Goal: Information Seeking & Learning: Learn about a topic

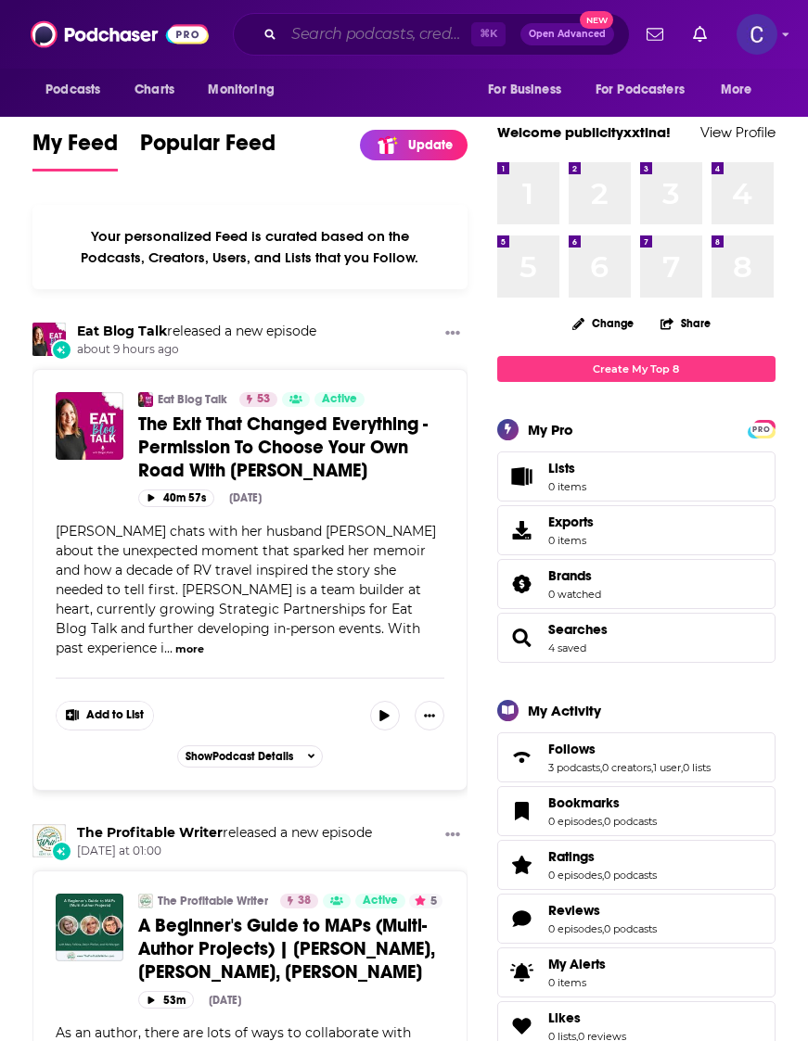
click at [364, 28] on input "Search podcasts, credits, & more..." at bounding box center [377, 34] width 187 height 30
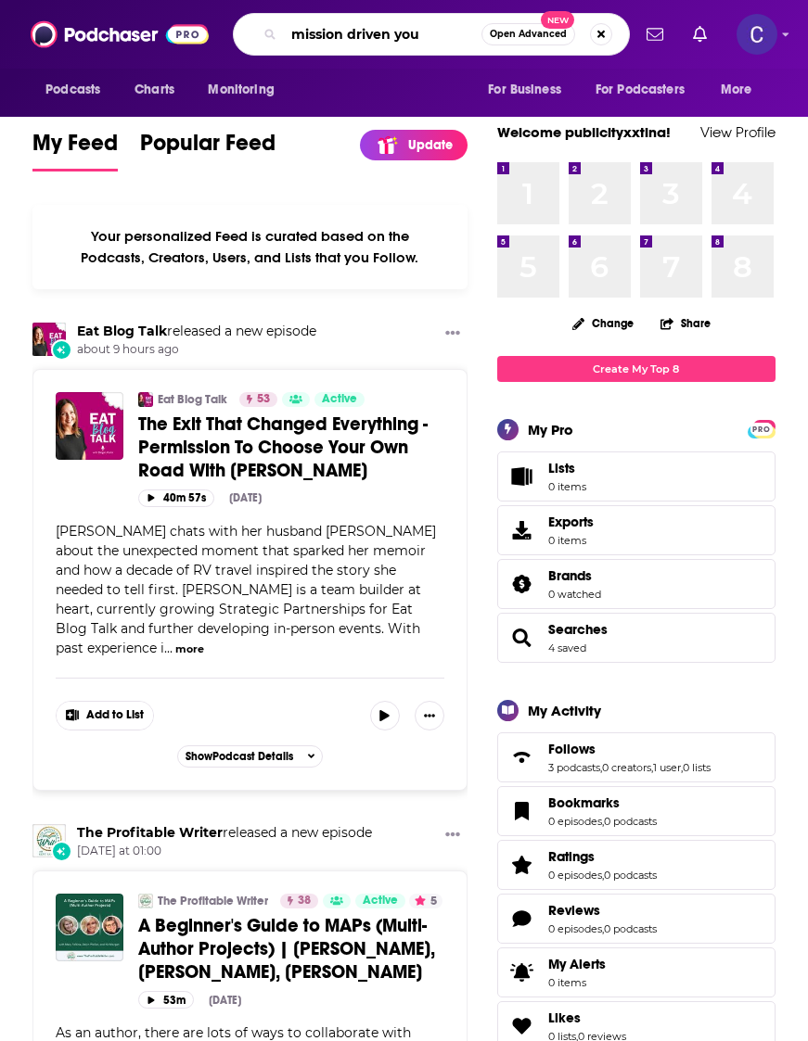
type input "mission driven you"
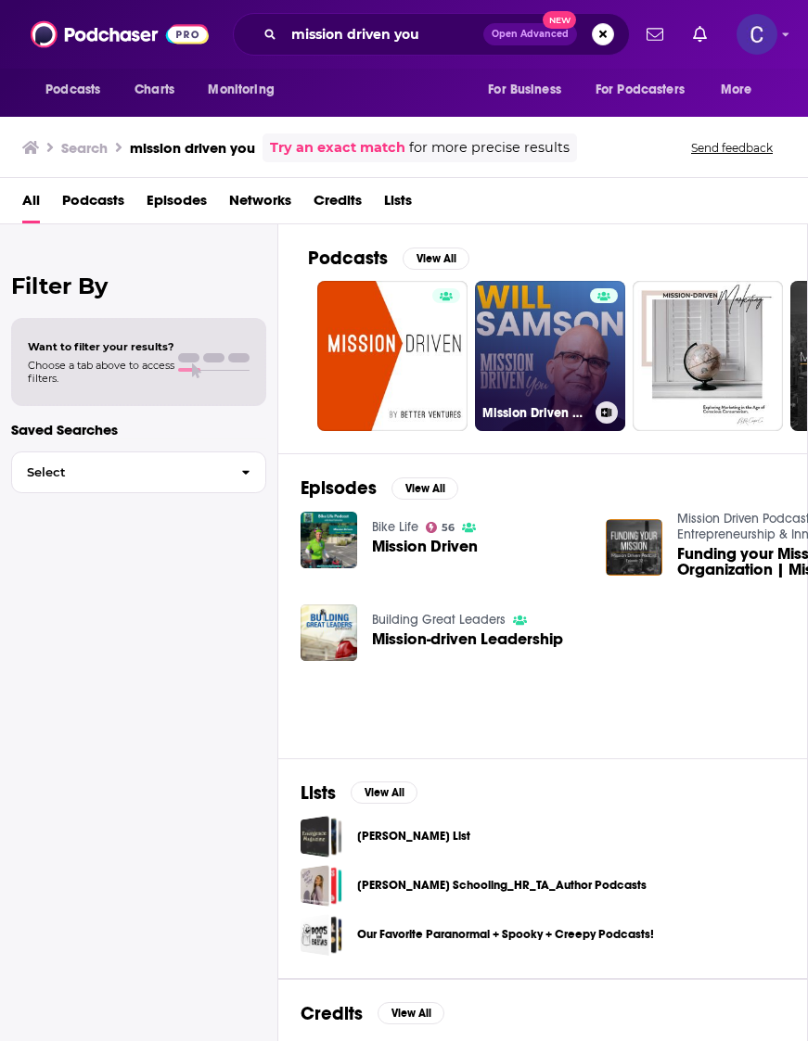
scroll to position [0, 12]
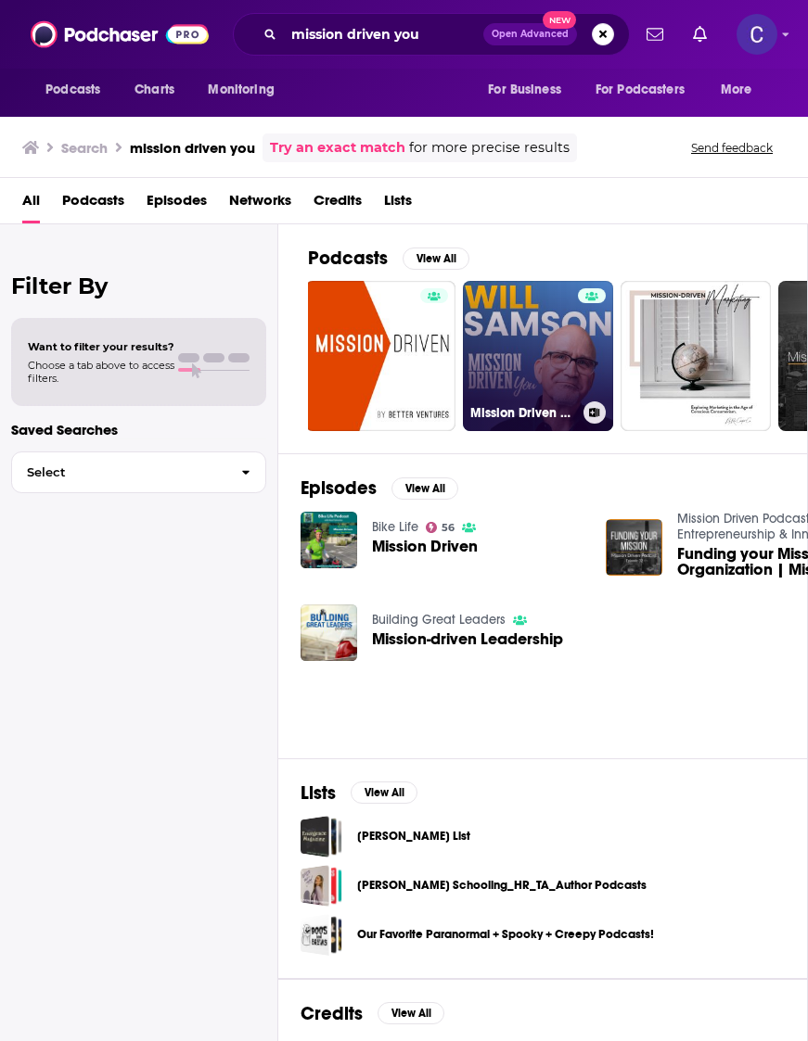
click at [549, 359] on link "Mission Driven You" at bounding box center [538, 356] width 150 height 150
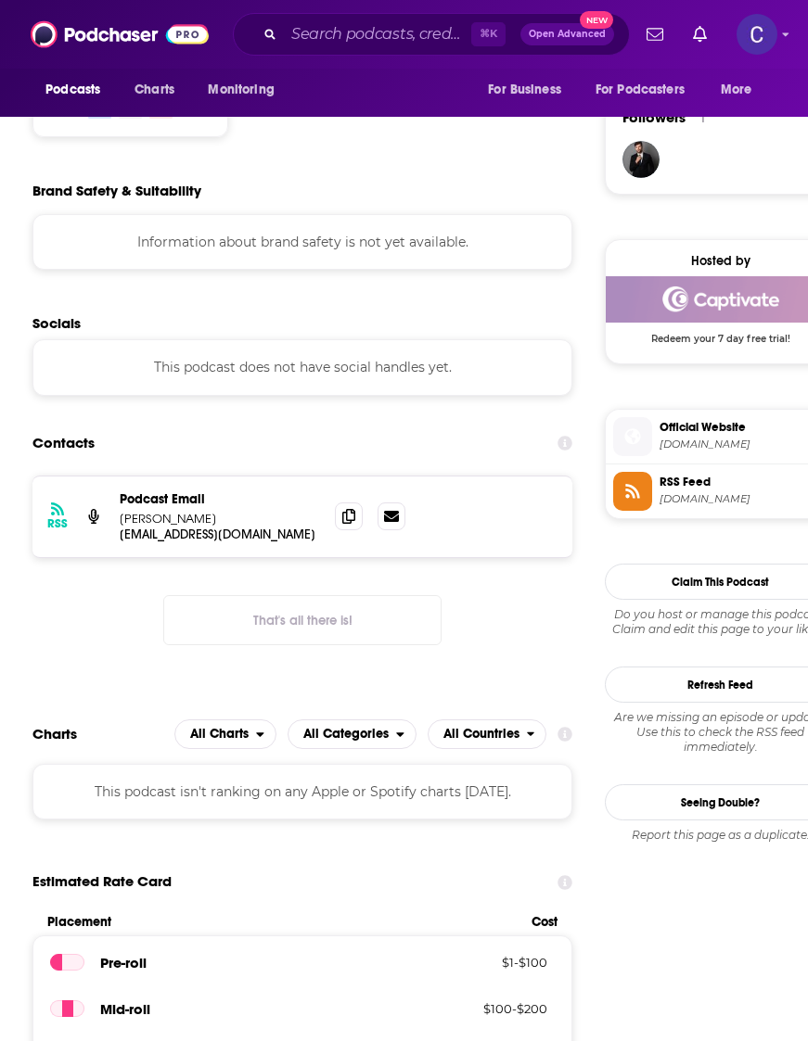
scroll to position [1424, 0]
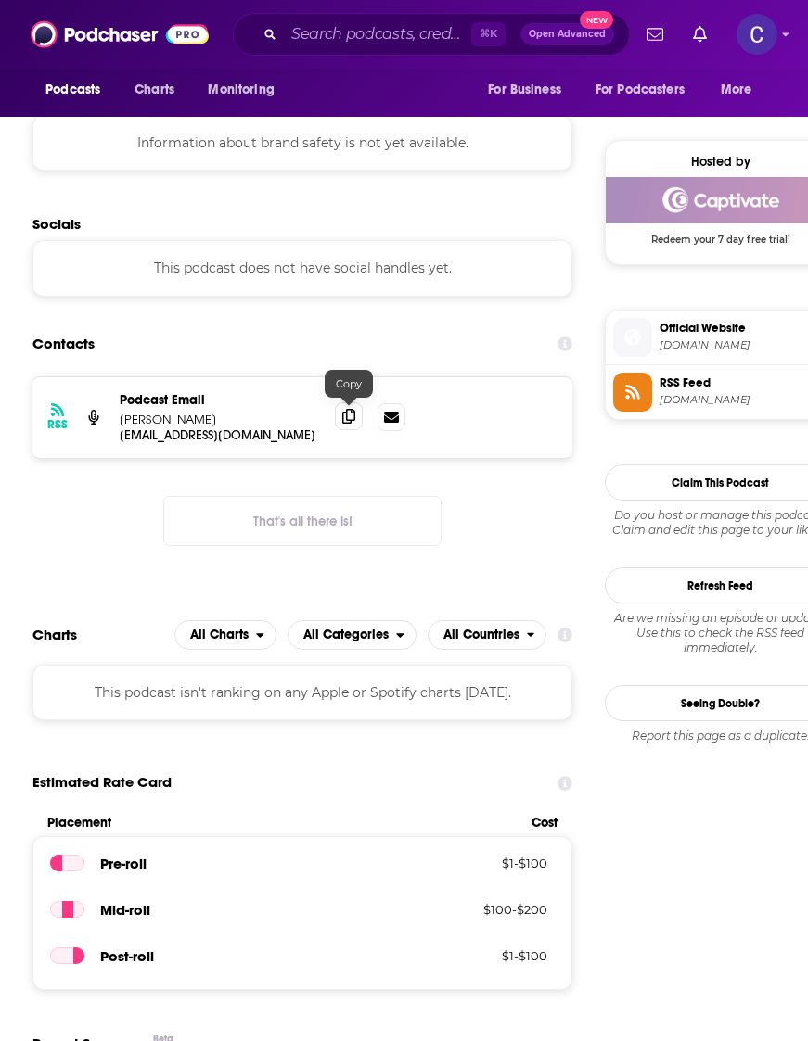
click at [349, 421] on icon at bounding box center [348, 416] width 13 height 15
click at [375, 29] on input "Search podcasts, credits, & more..." at bounding box center [377, 34] width 187 height 30
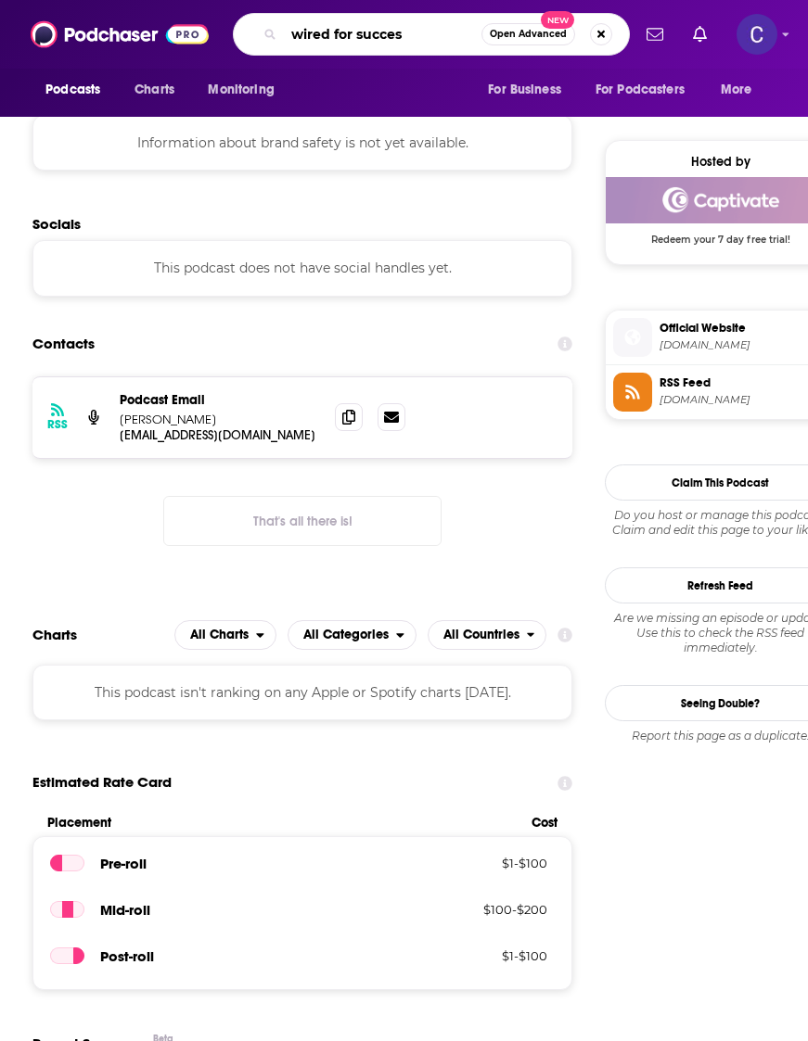
type input "wired for success"
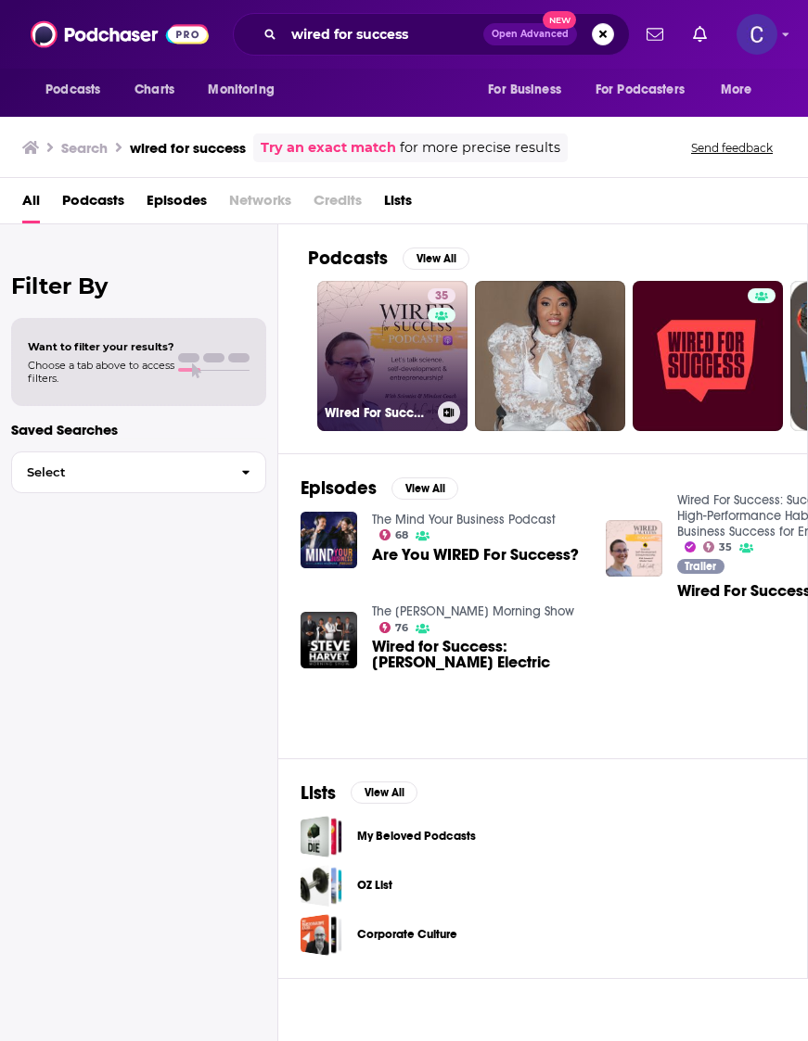
click at [388, 351] on link "35 Wired For Success: Success Mindset, High-Performance Habits, and Business Su…" at bounding box center [392, 356] width 150 height 150
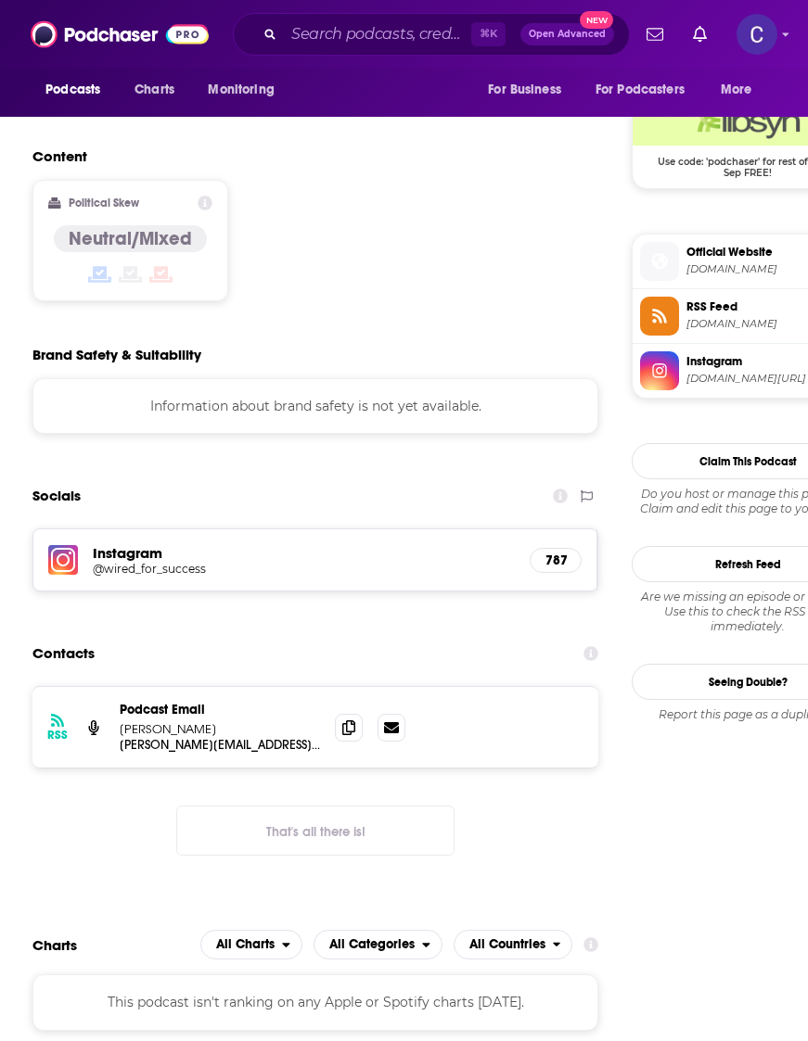
scroll to position [1543, 0]
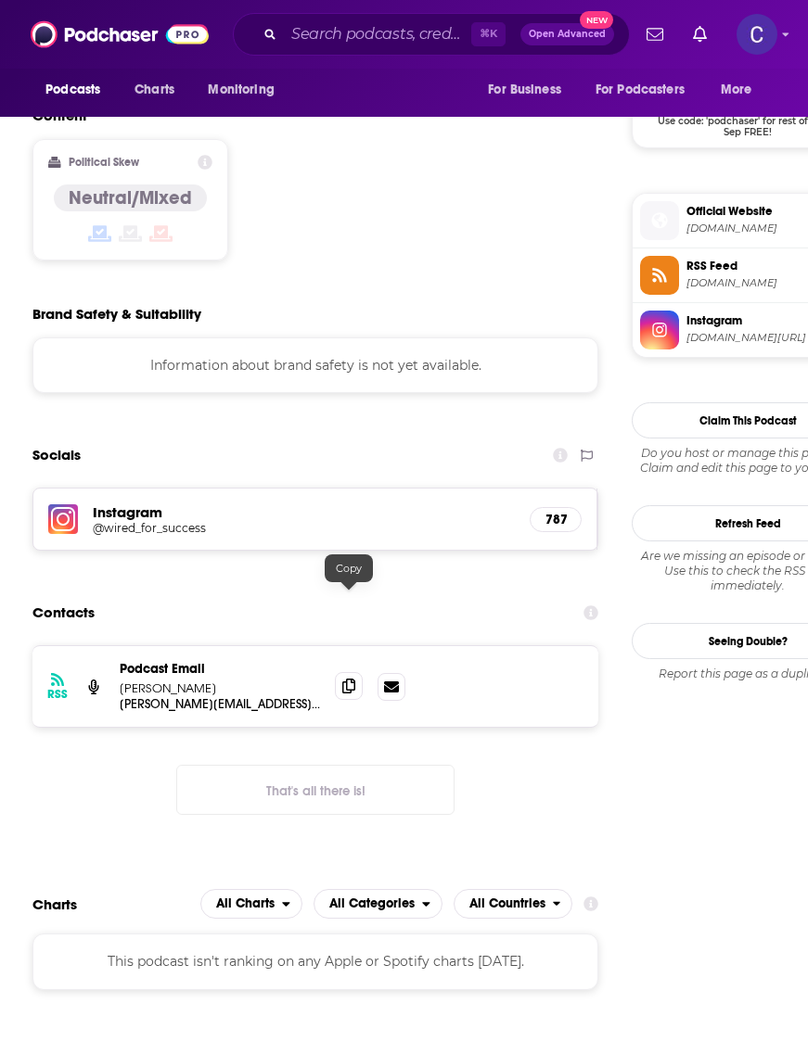
click at [356, 672] on span at bounding box center [349, 686] width 28 height 28
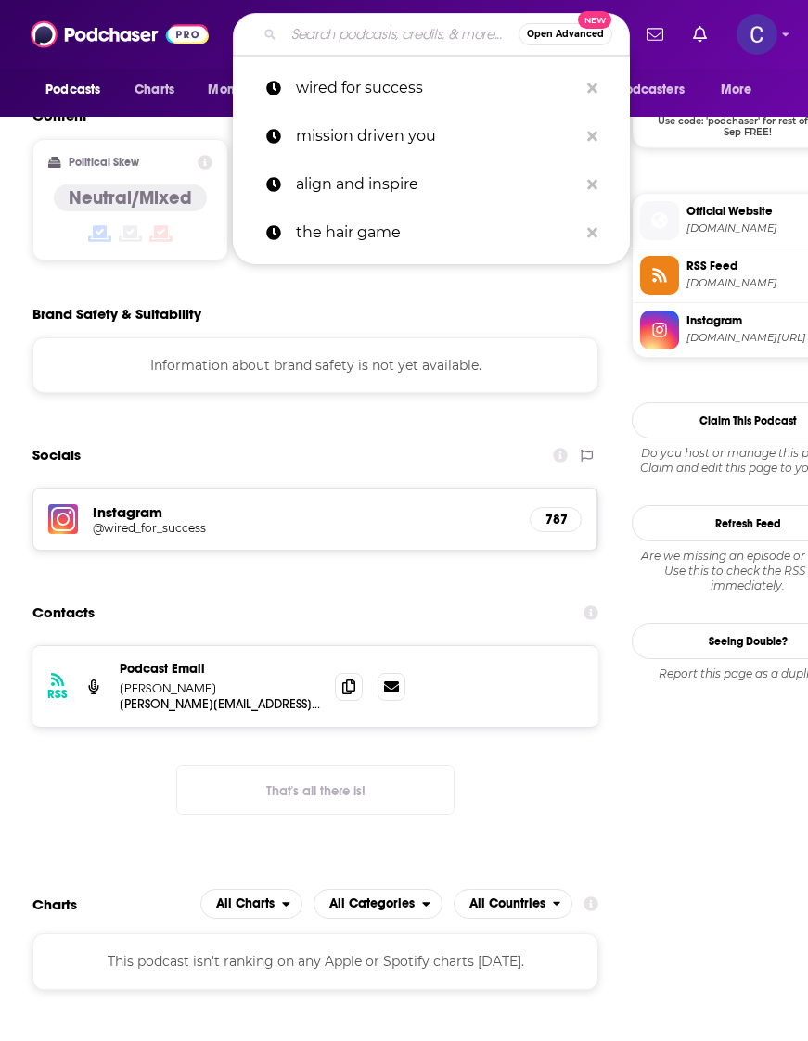
click at [357, 40] on input "Search podcasts, credits, & more..." at bounding box center [401, 34] width 235 height 30
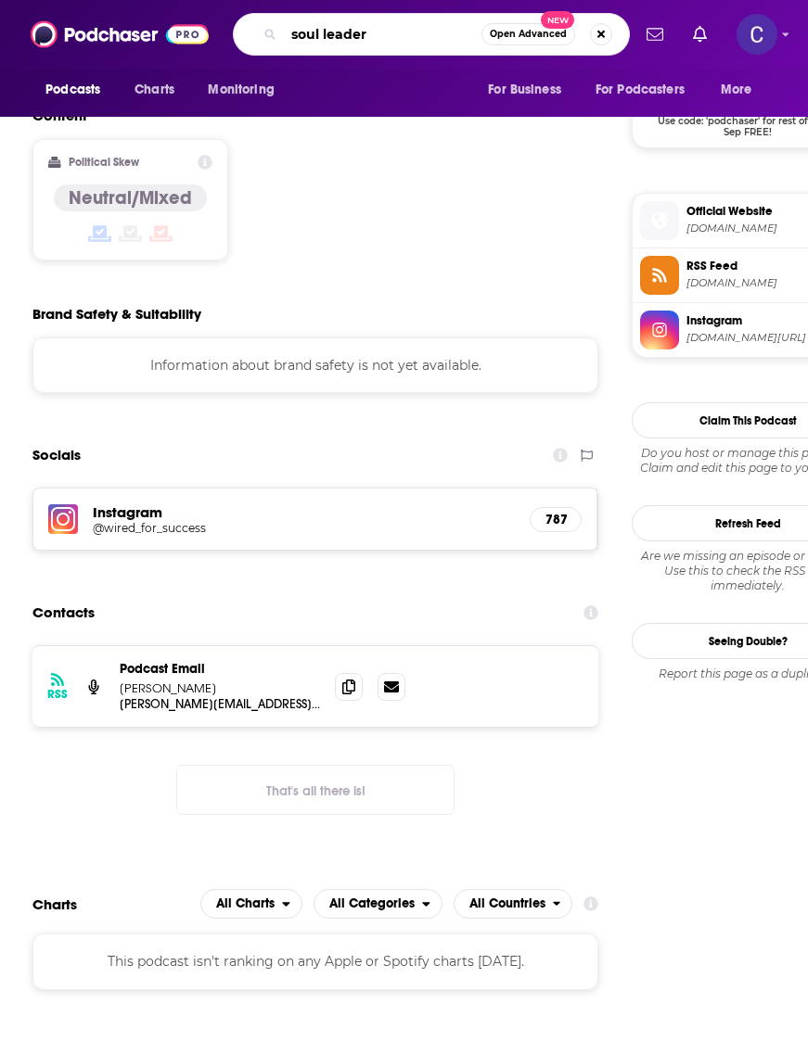
type input "soul leaders"
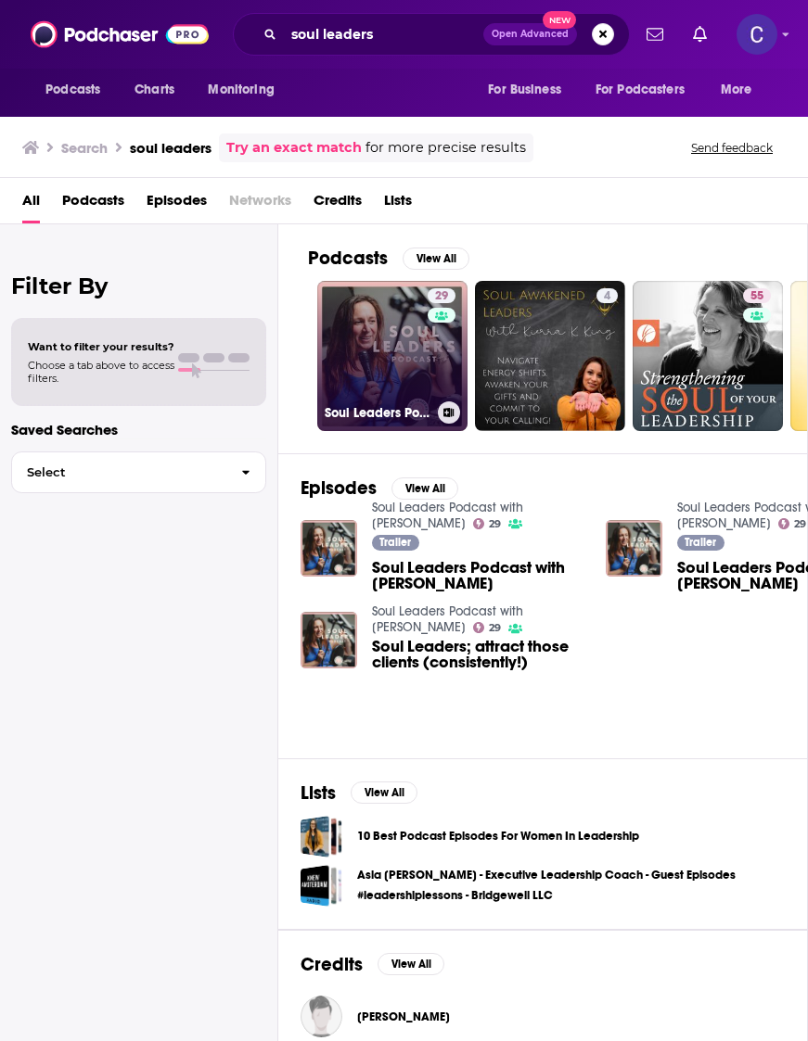
click at [380, 369] on link "29 Soul Leaders Podcast with [PERSON_NAME]" at bounding box center [392, 356] width 150 height 150
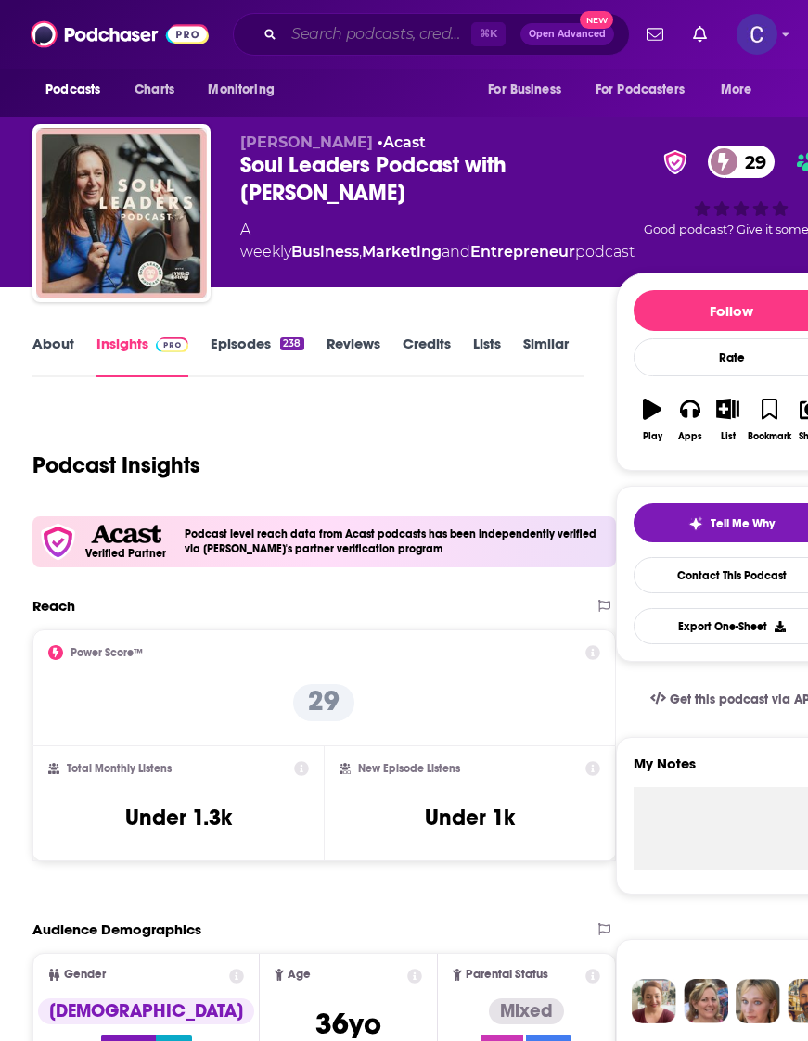
click at [412, 24] on input "Search podcasts, credits, & more..." at bounding box center [377, 34] width 187 height 30
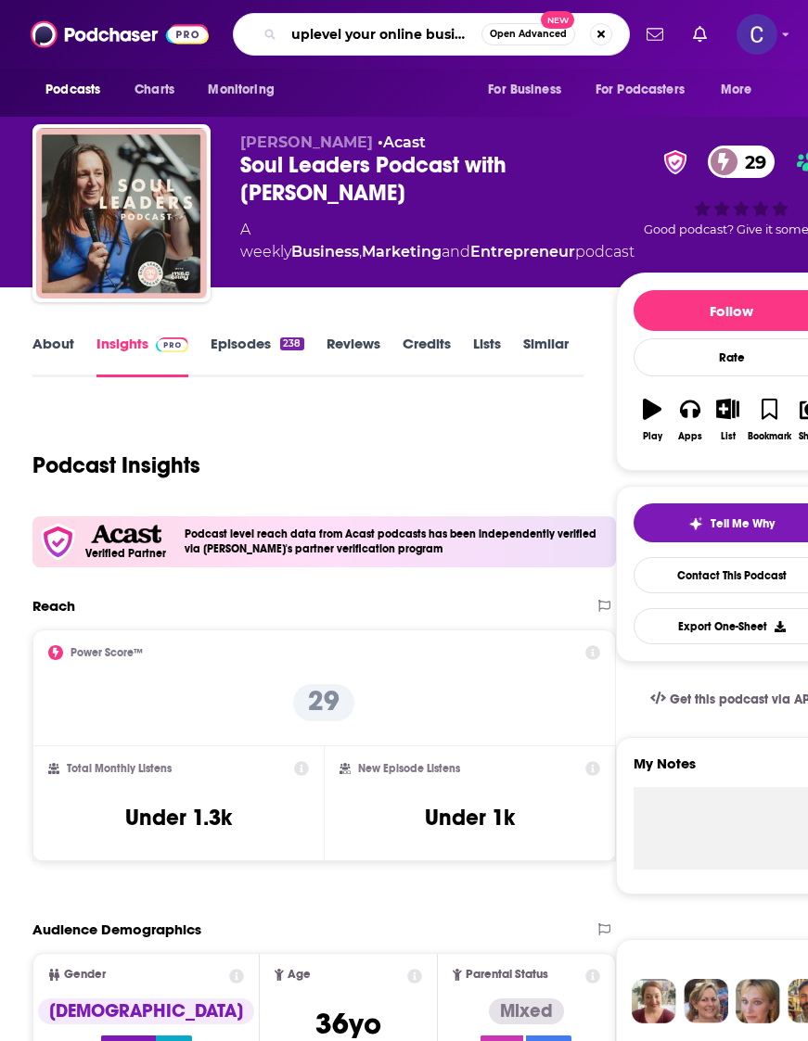
scroll to position [0, 11]
type input "uplevel your online business"
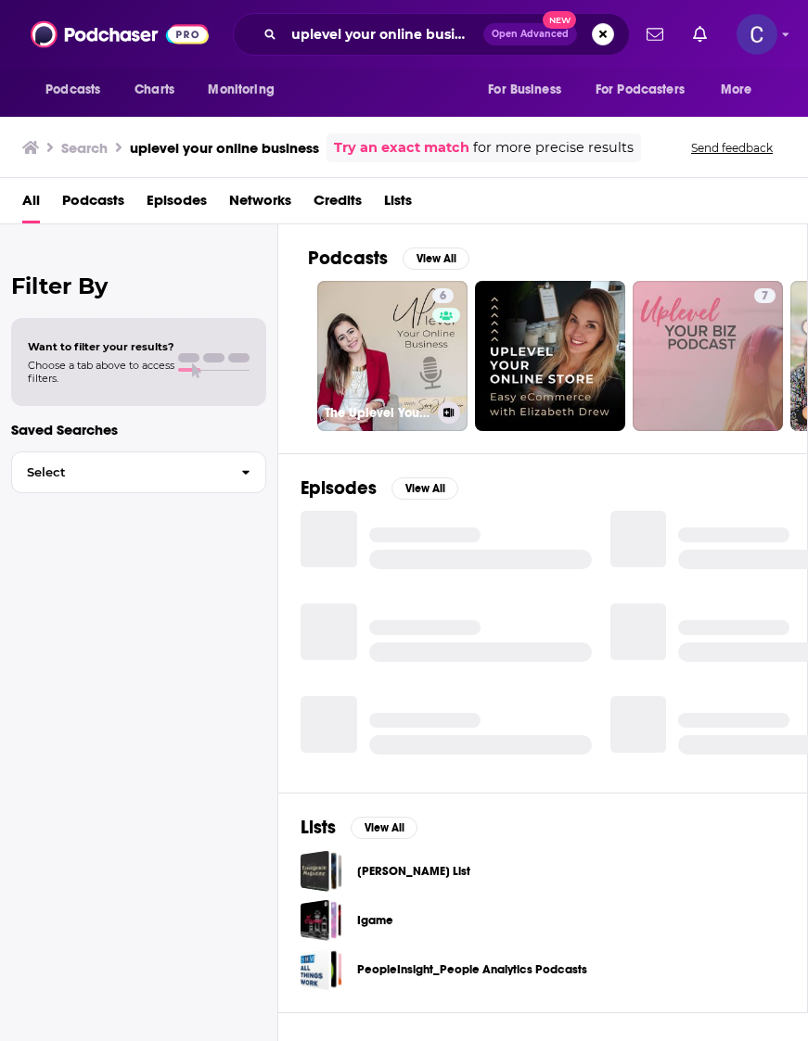
click at [364, 346] on link "6 The Uplevel Your Online Business Show" at bounding box center [392, 356] width 150 height 150
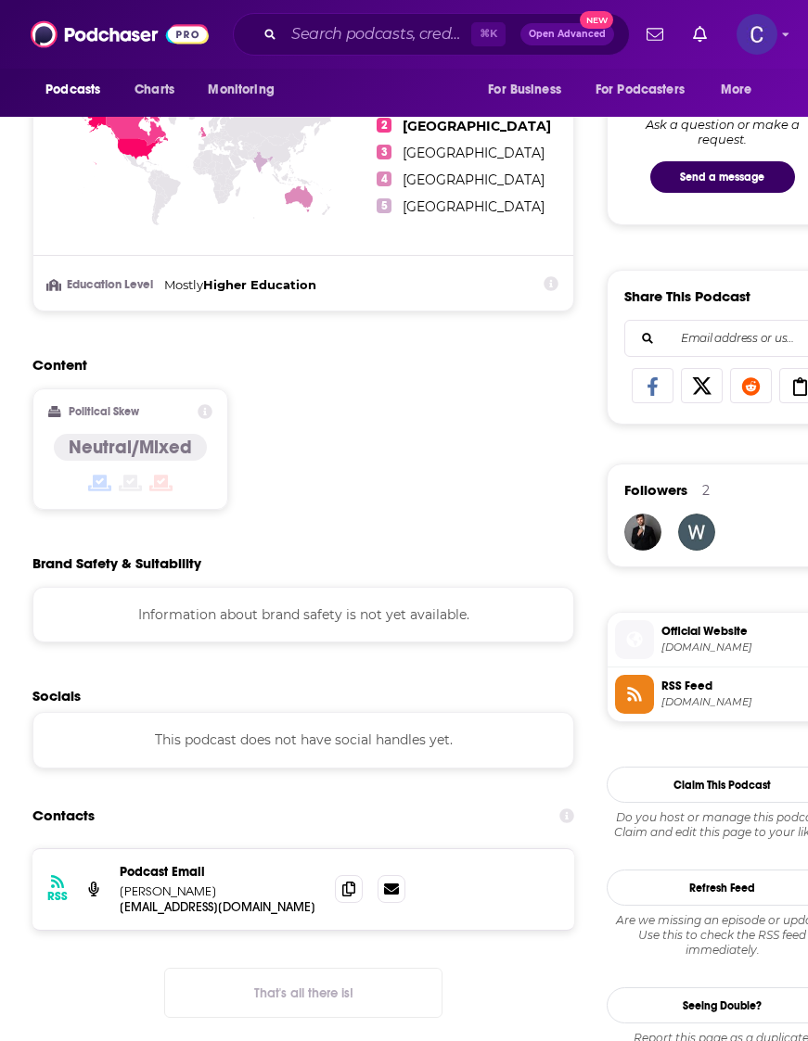
scroll to position [970, 0]
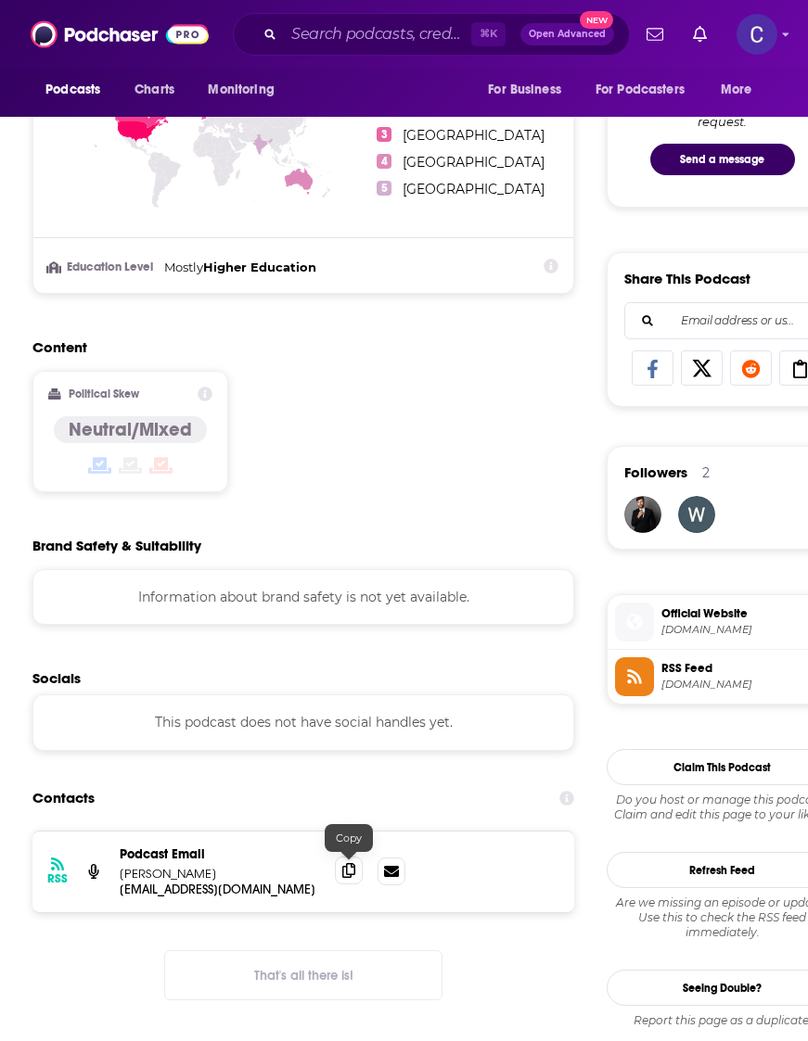
click at [346, 860] on span at bounding box center [349, 871] width 28 height 28
